Goal: Navigation & Orientation: Find specific page/section

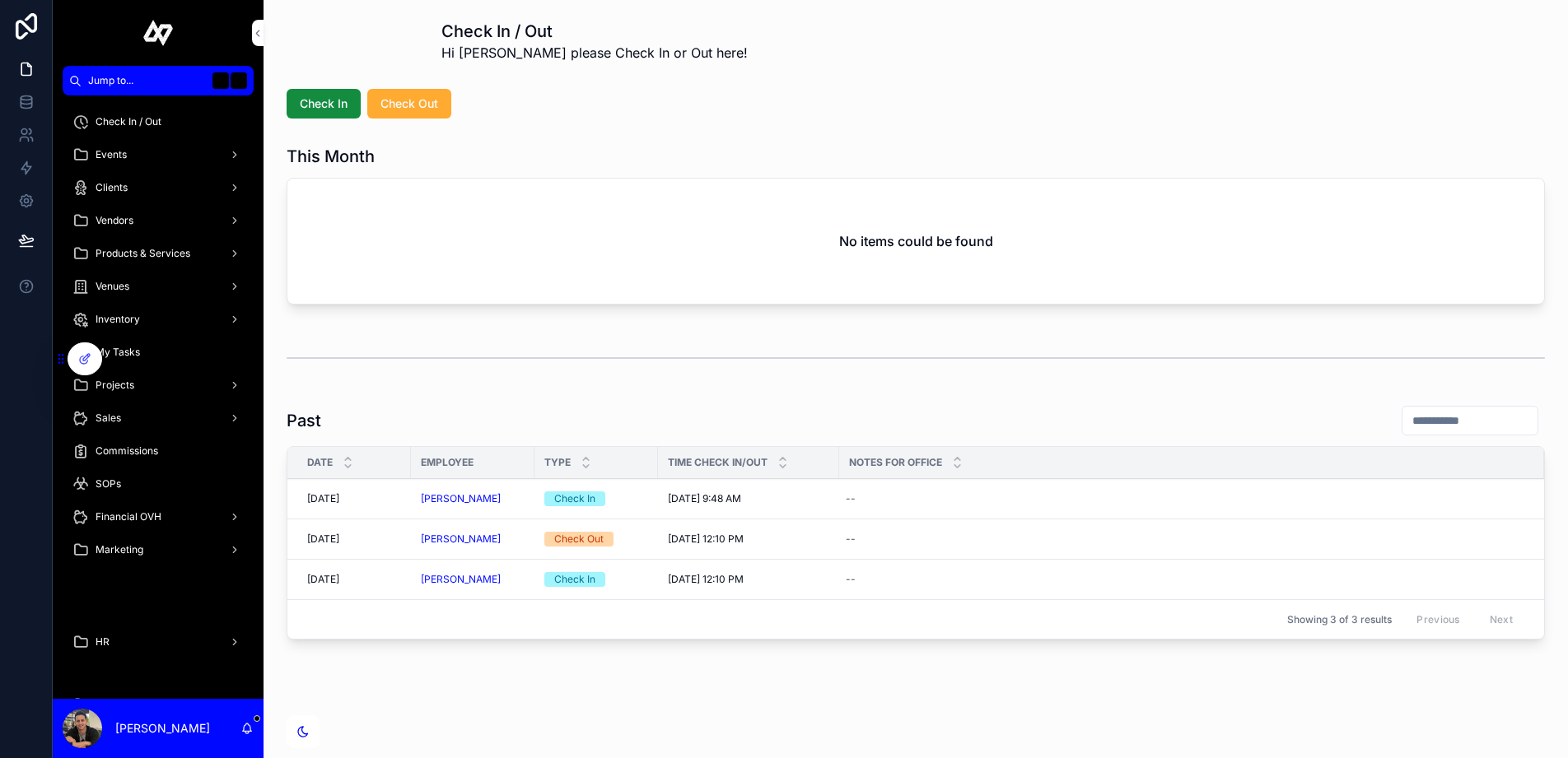
click at [117, 146] on div "Events" at bounding box center [158, 154] width 171 height 26
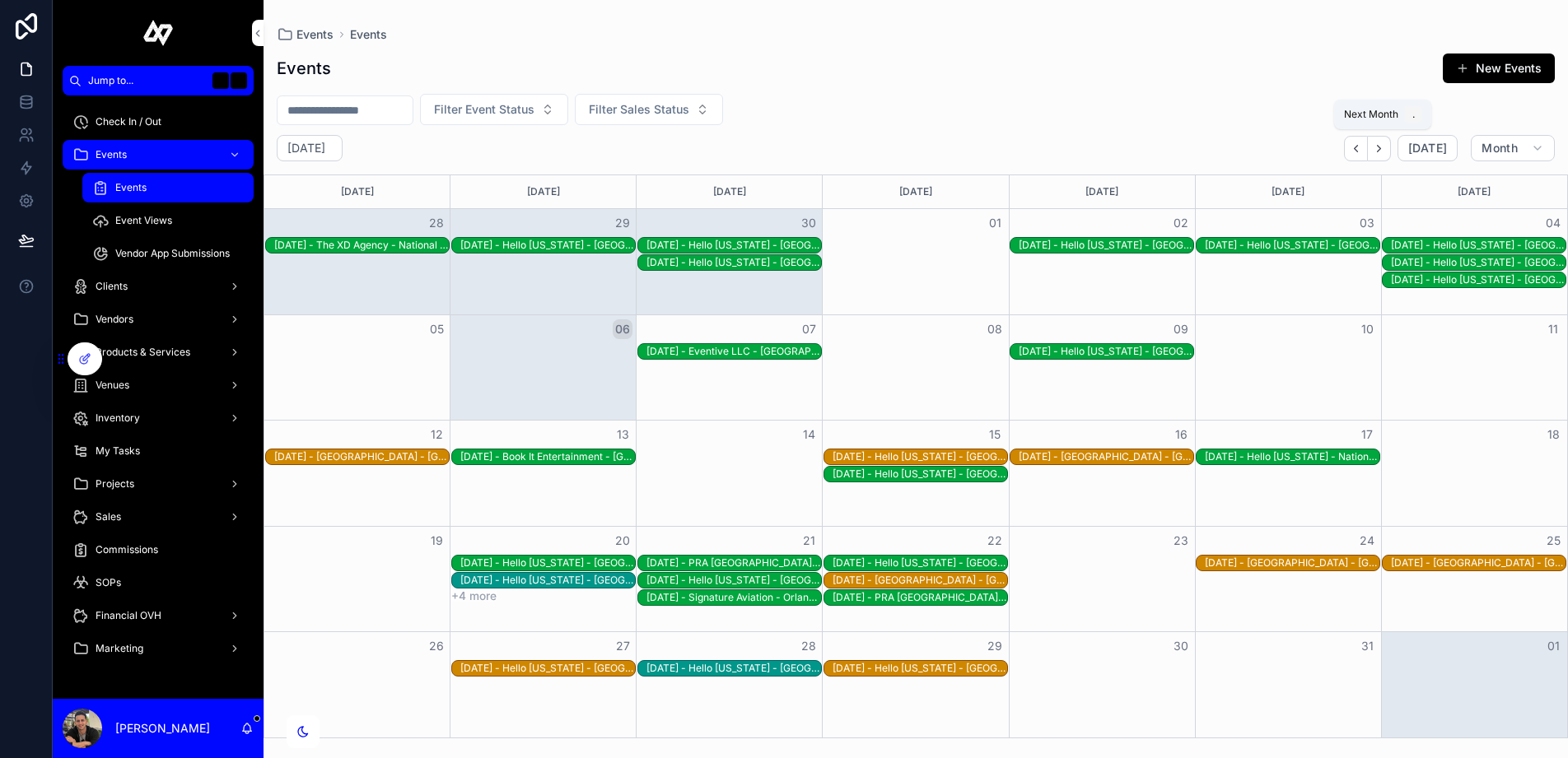
click at [1386, 138] on button "Next" at bounding box center [1379, 149] width 23 height 25
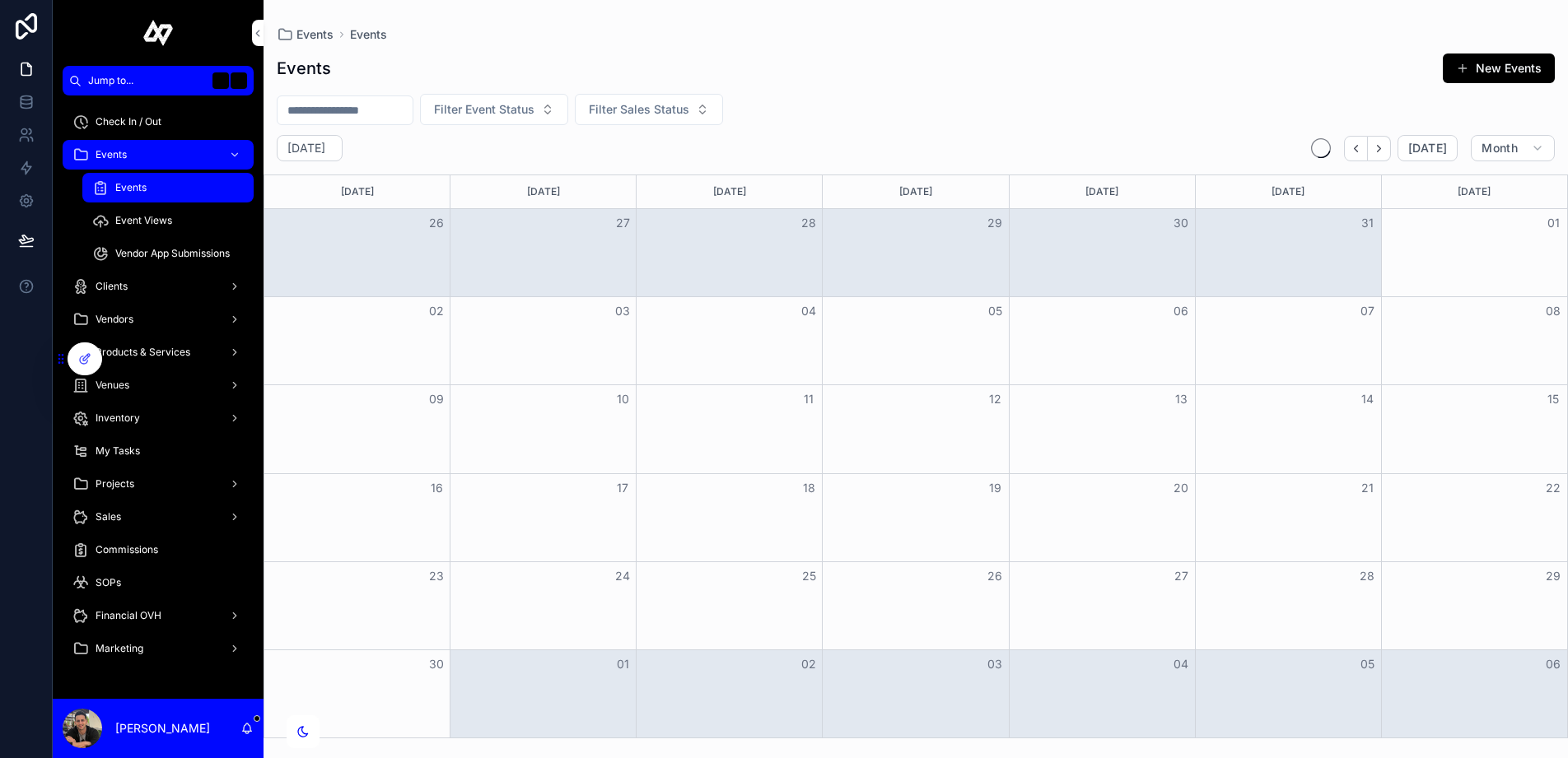
click at [1386, 138] on button "Next" at bounding box center [1379, 149] width 23 height 25
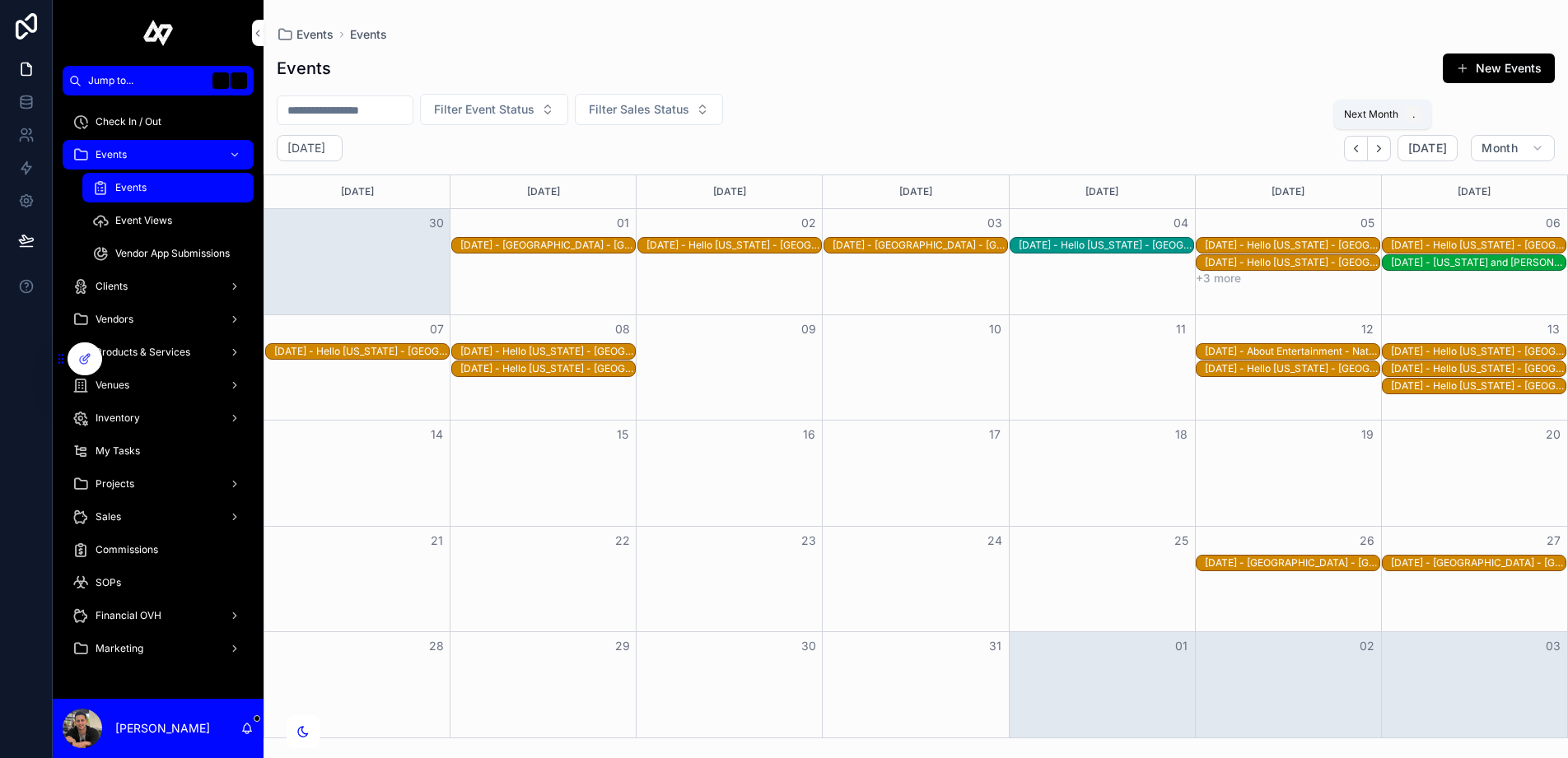
click at [1386, 138] on button "Next" at bounding box center [1379, 149] width 23 height 25
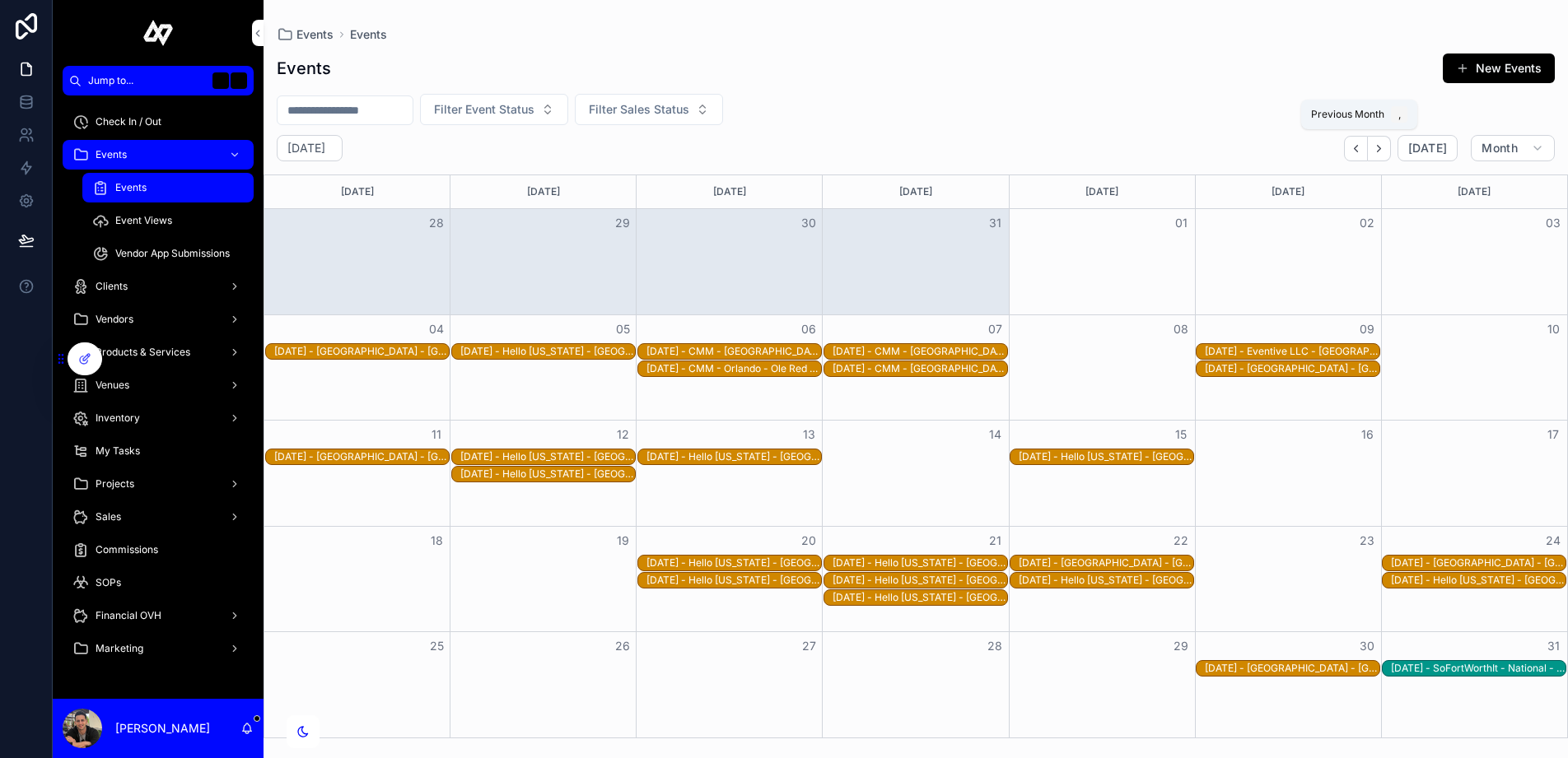
click at [1362, 148] on icon "Back" at bounding box center [1355, 149] width 13 height 13
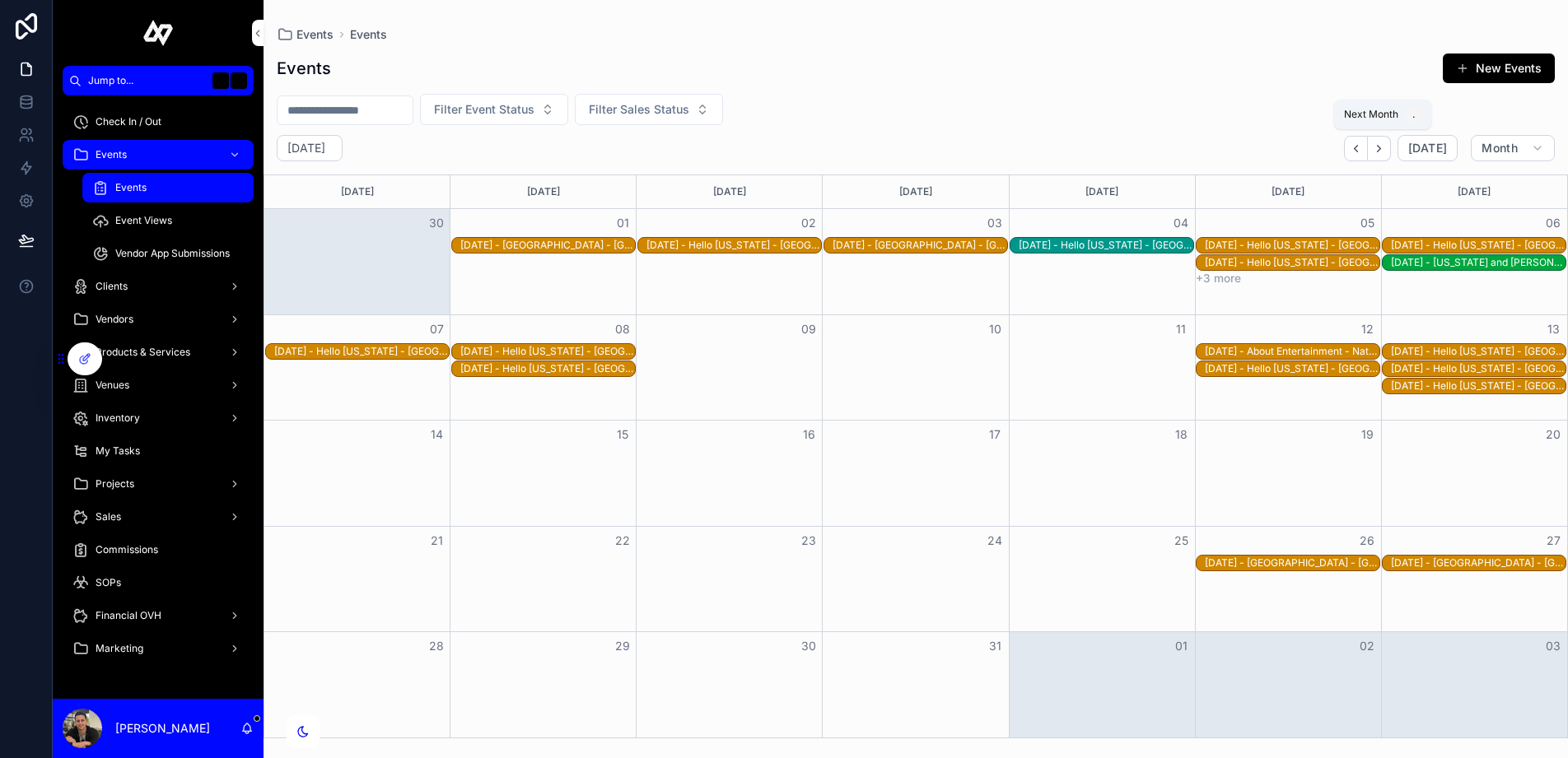
click at [1389, 143] on button "Next" at bounding box center [1379, 149] width 23 height 25
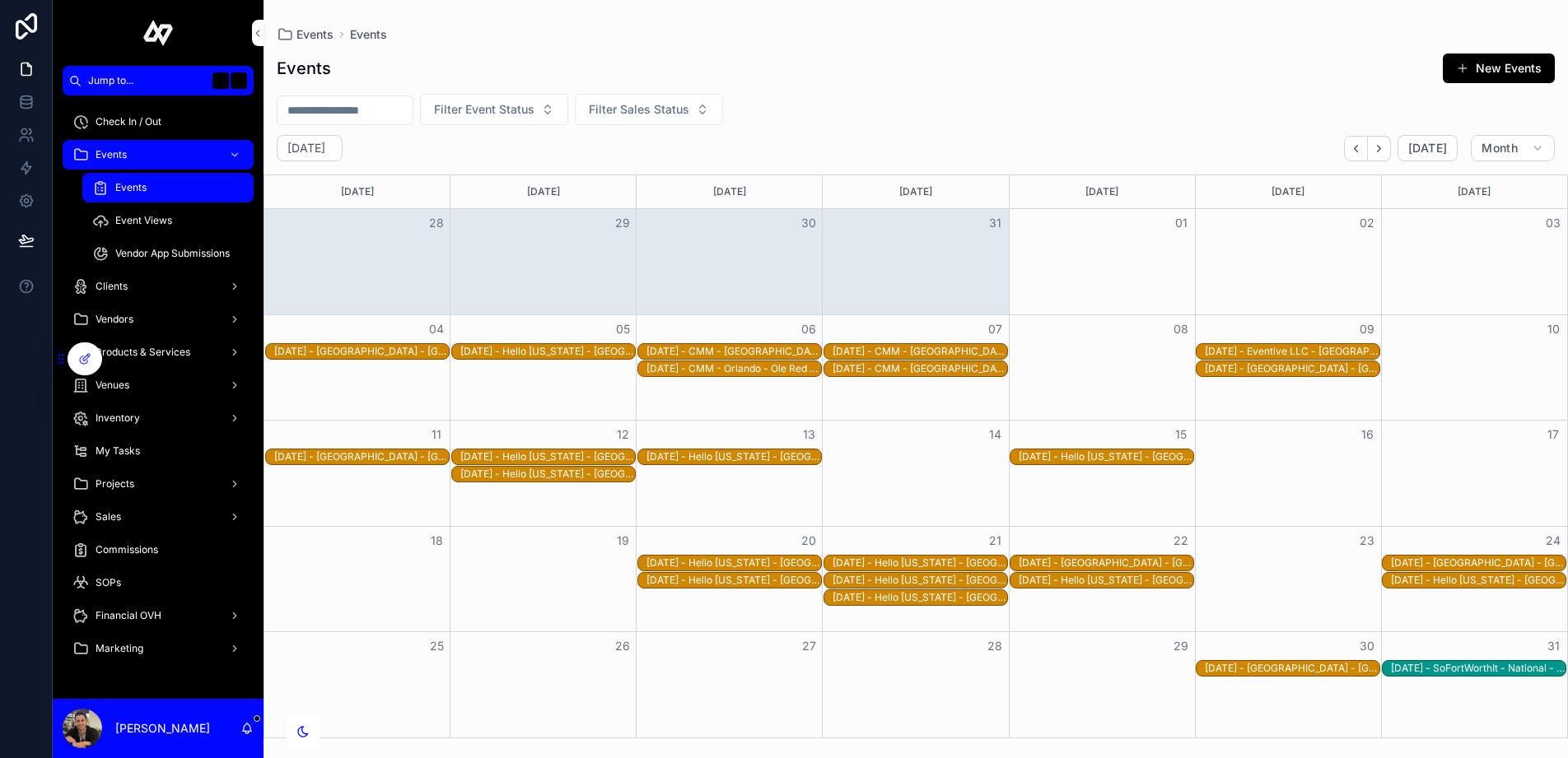
click at [1222, 32] on div "Events Events" at bounding box center [915, 34] width 1278 height 16
click at [708, 86] on div "Events New Events Filter Event Status Filter Sales Status [DATE] [DATE] Month […" at bounding box center [916, 391] width 1304 height 695
